Goal: Transaction & Acquisition: Purchase product/service

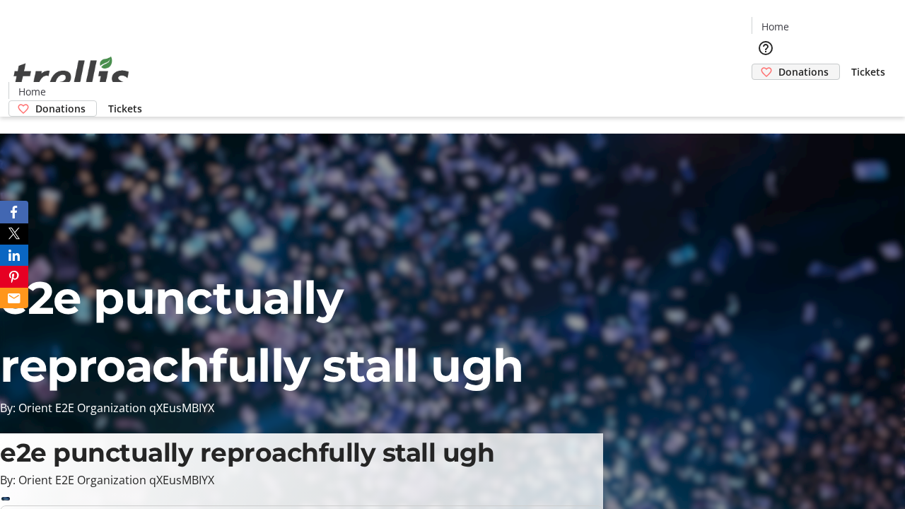
click at [778, 64] on span "Donations" at bounding box center [803, 71] width 50 height 15
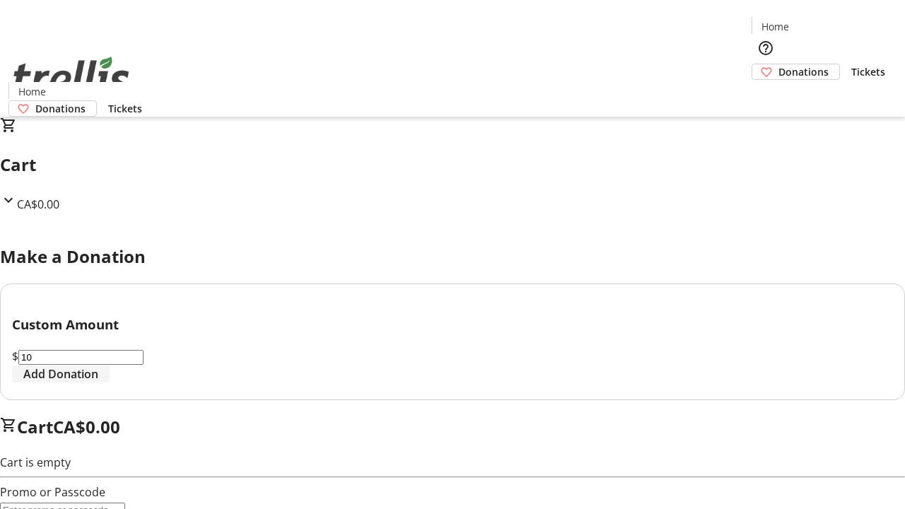
click at [98, 382] on span "Add Donation" at bounding box center [60, 373] width 75 height 17
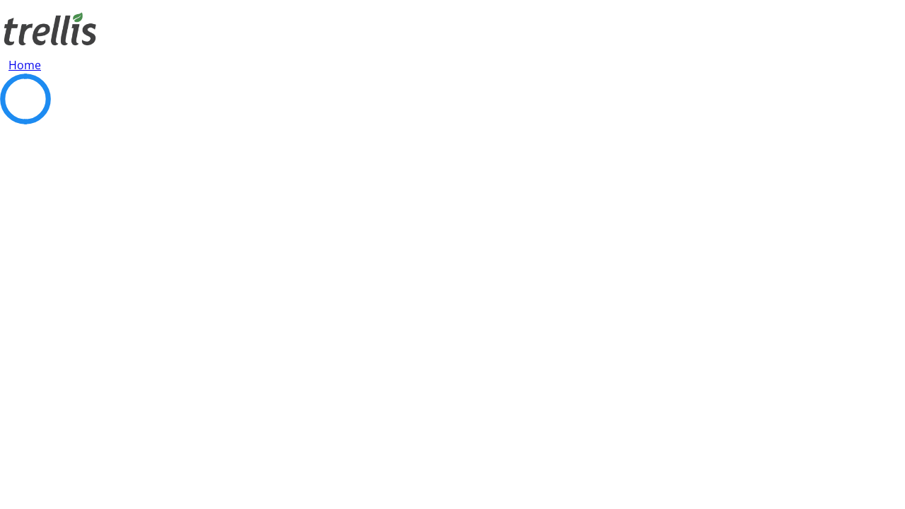
select select "CA"
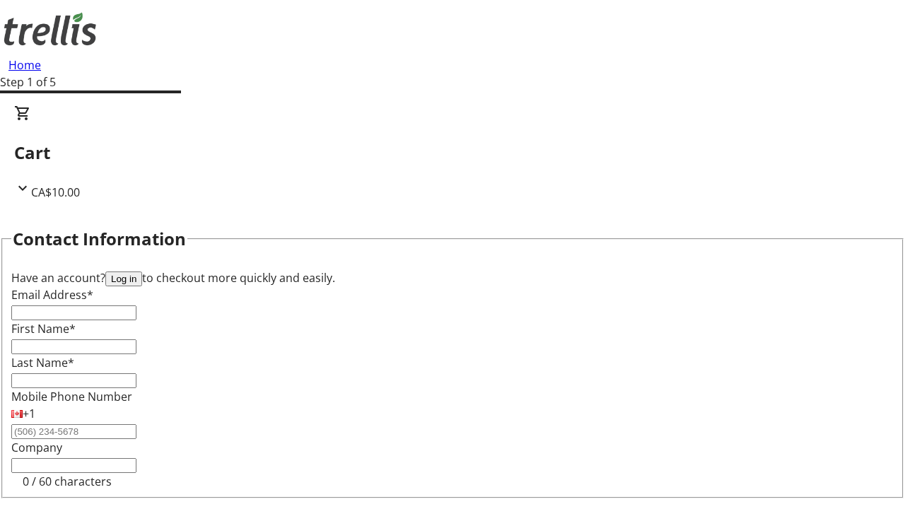
click at [142, 271] on button "Log in" at bounding box center [123, 278] width 37 height 15
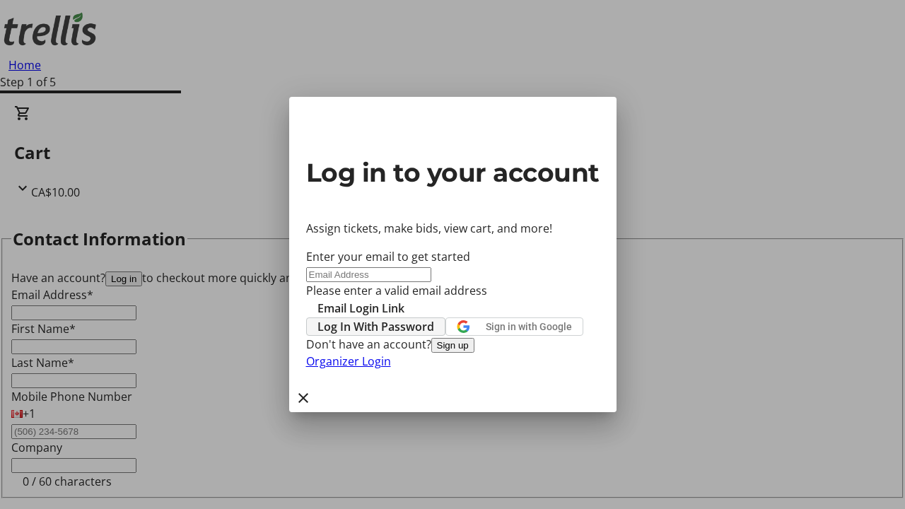
click at [434, 318] on span "Log In With Password" at bounding box center [375, 326] width 117 height 17
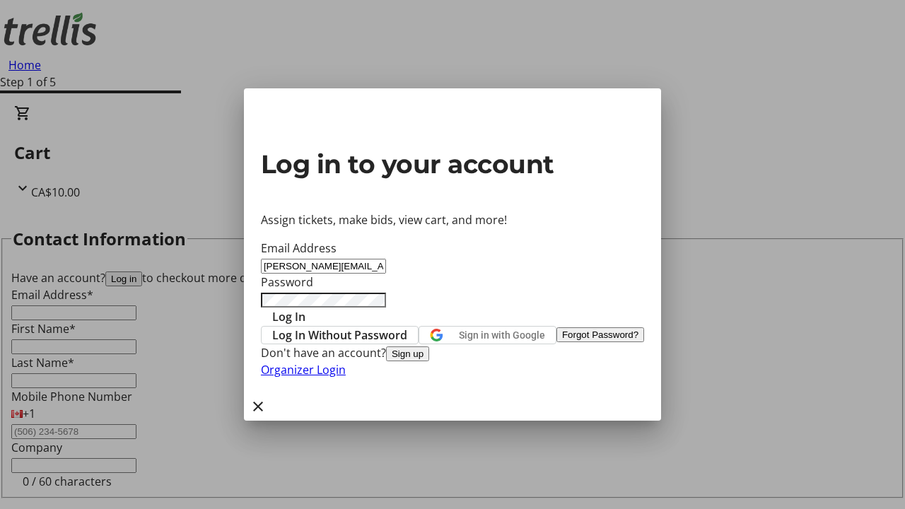
type input "[PERSON_NAME][EMAIL_ADDRESS][DOMAIN_NAME]"
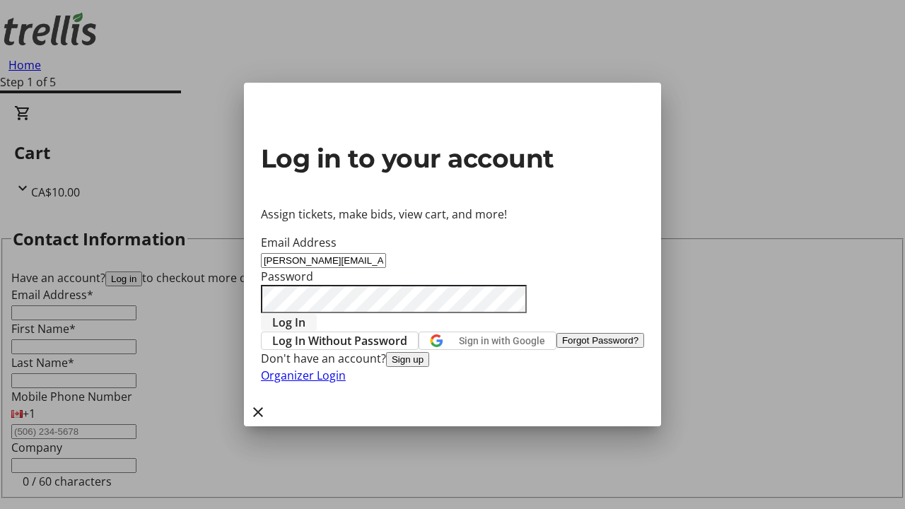
click at [305, 314] on span "Log In" at bounding box center [288, 322] width 33 height 17
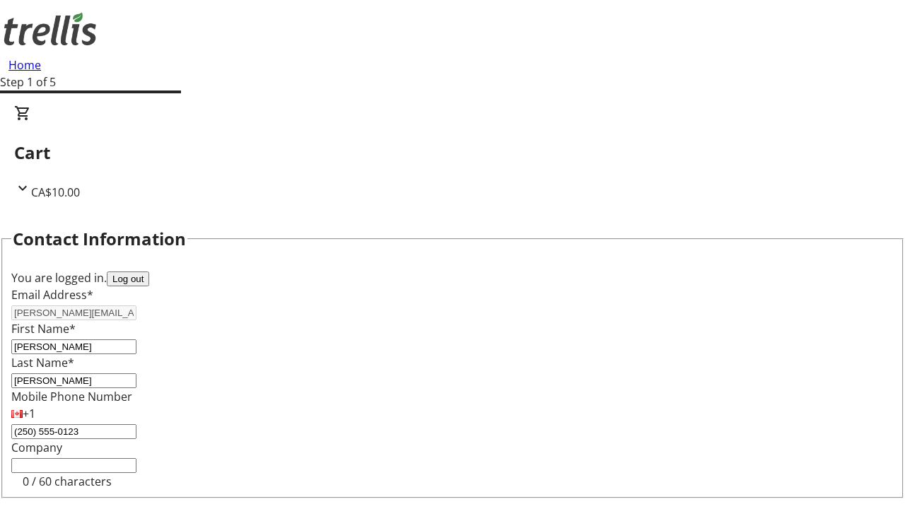
select select "BC"
select select "CA"
